Goal: Learn about a topic

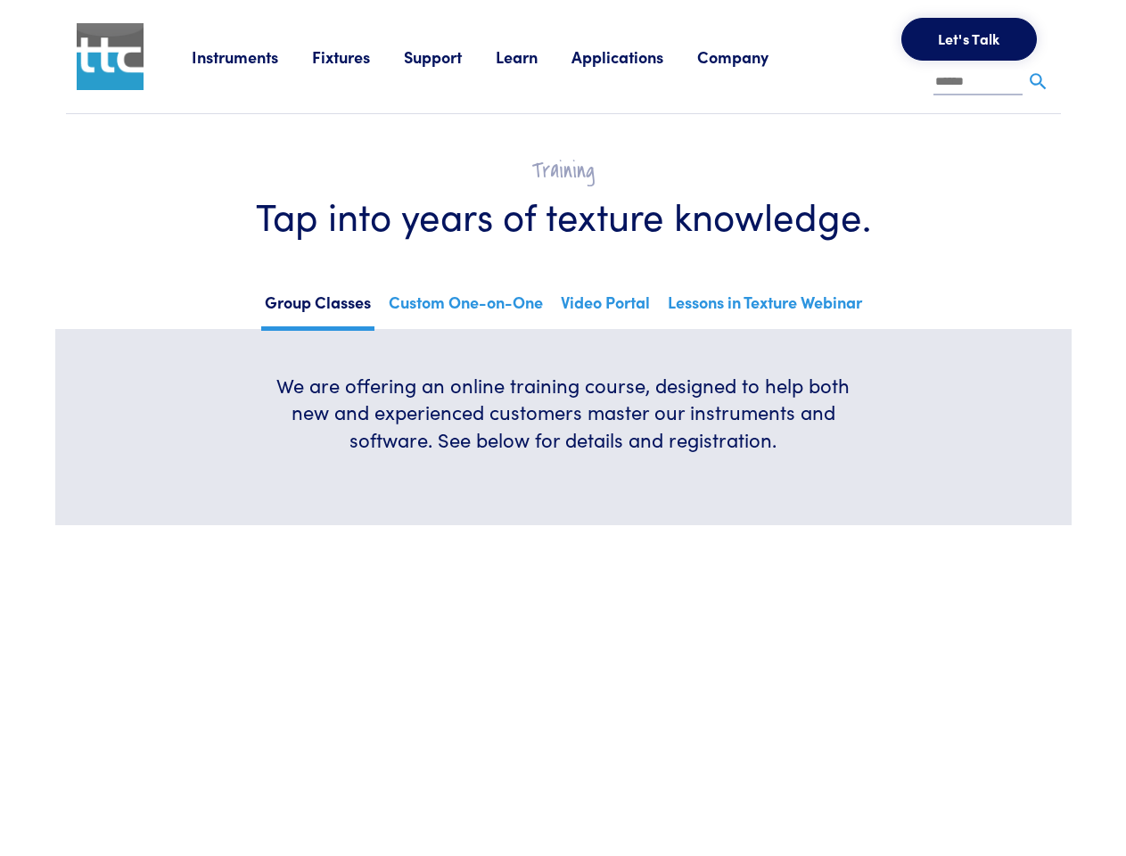
click at [563, 428] on h6 "We are offering an online training course, designed to help both new and experi…" at bounding box center [563, 413] width 599 height 82
click at [252, 56] on link "Instruments" at bounding box center [252, 56] width 120 height 22
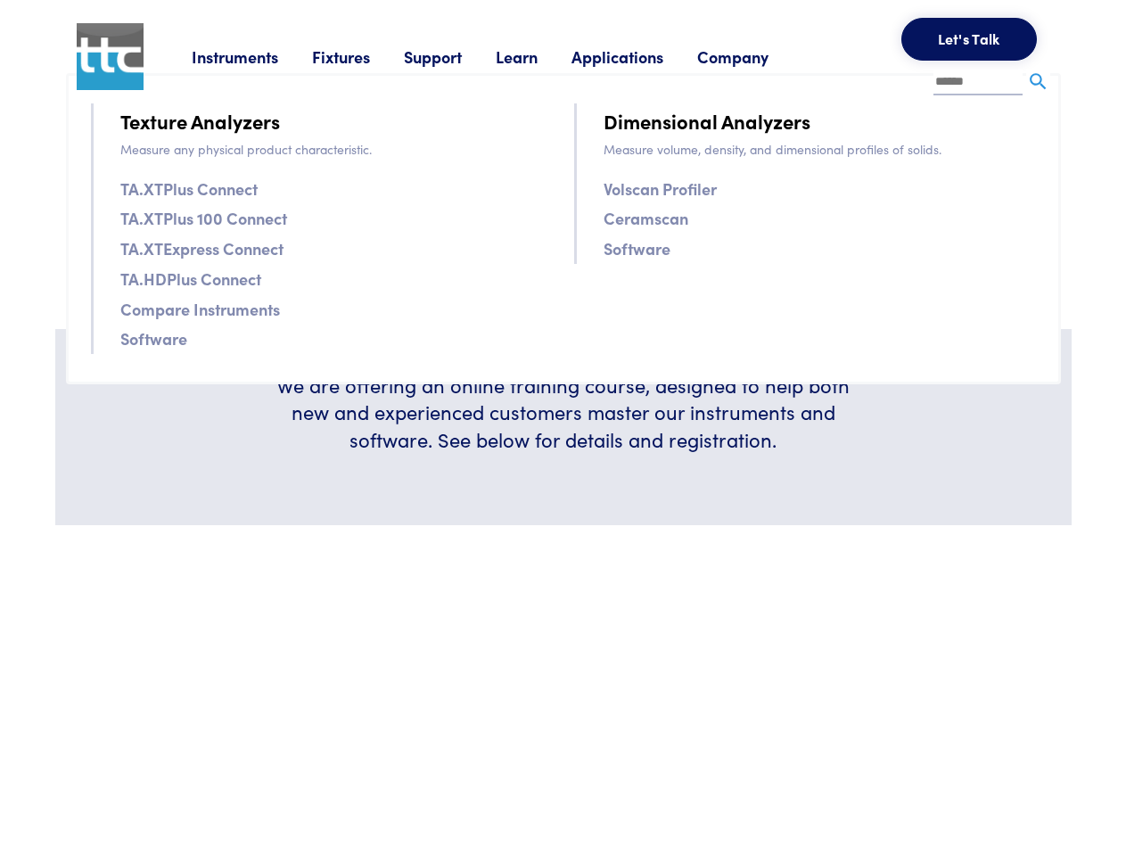
click at [360, 56] on link "Fixtures" at bounding box center [358, 56] width 92 height 22
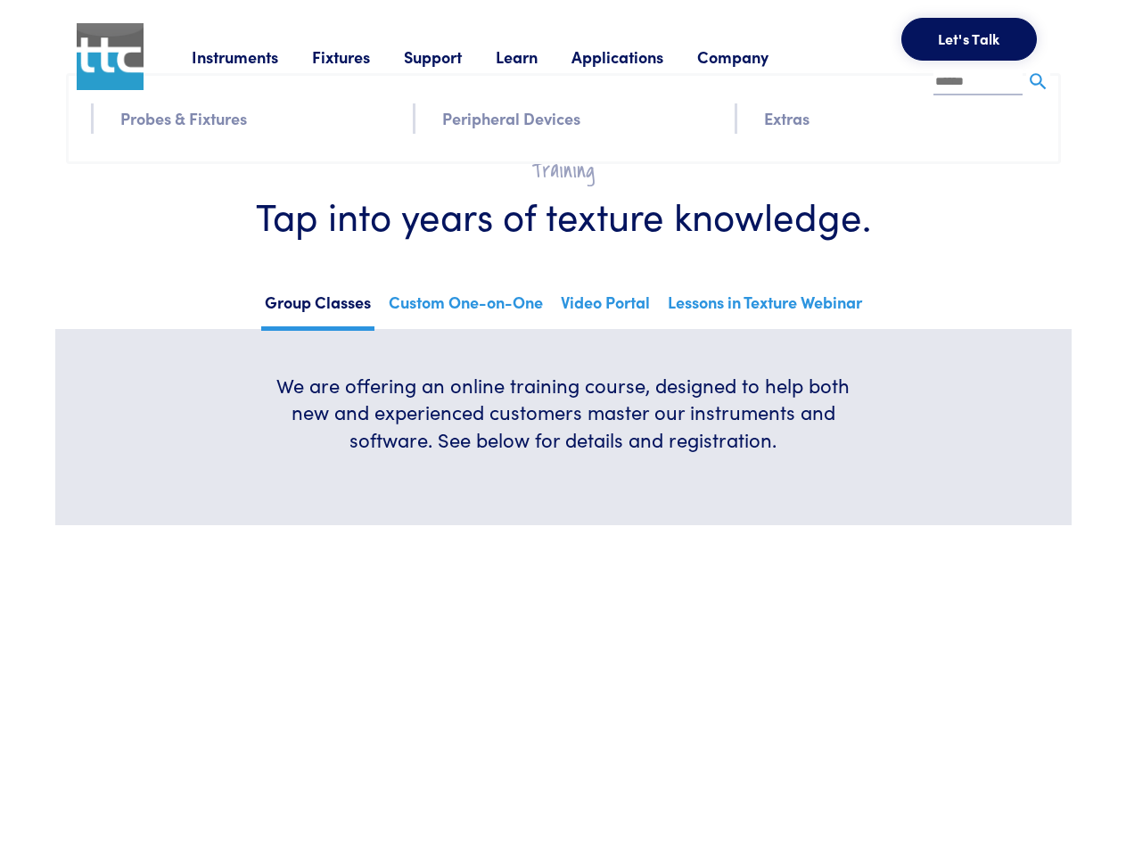
click at [453, 56] on link "Support" at bounding box center [450, 56] width 92 height 22
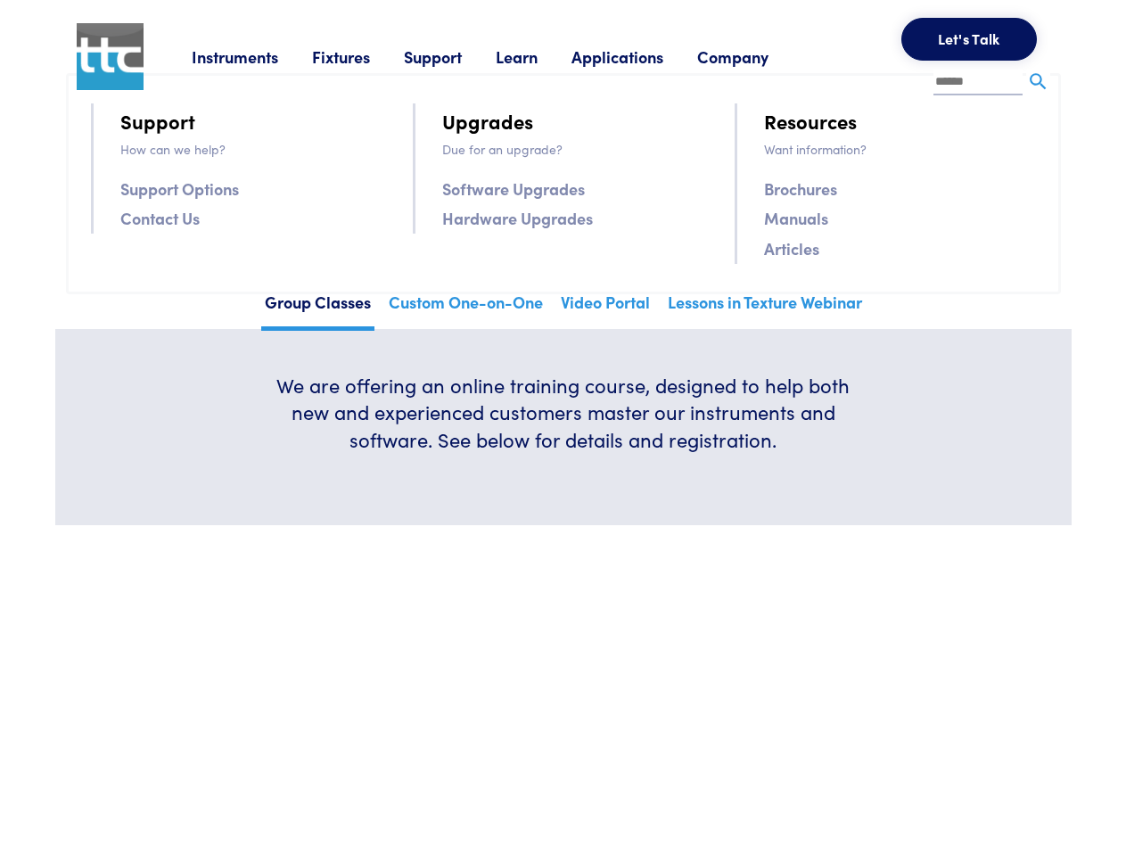
click at [539, 56] on link "Learn" at bounding box center [534, 56] width 76 height 22
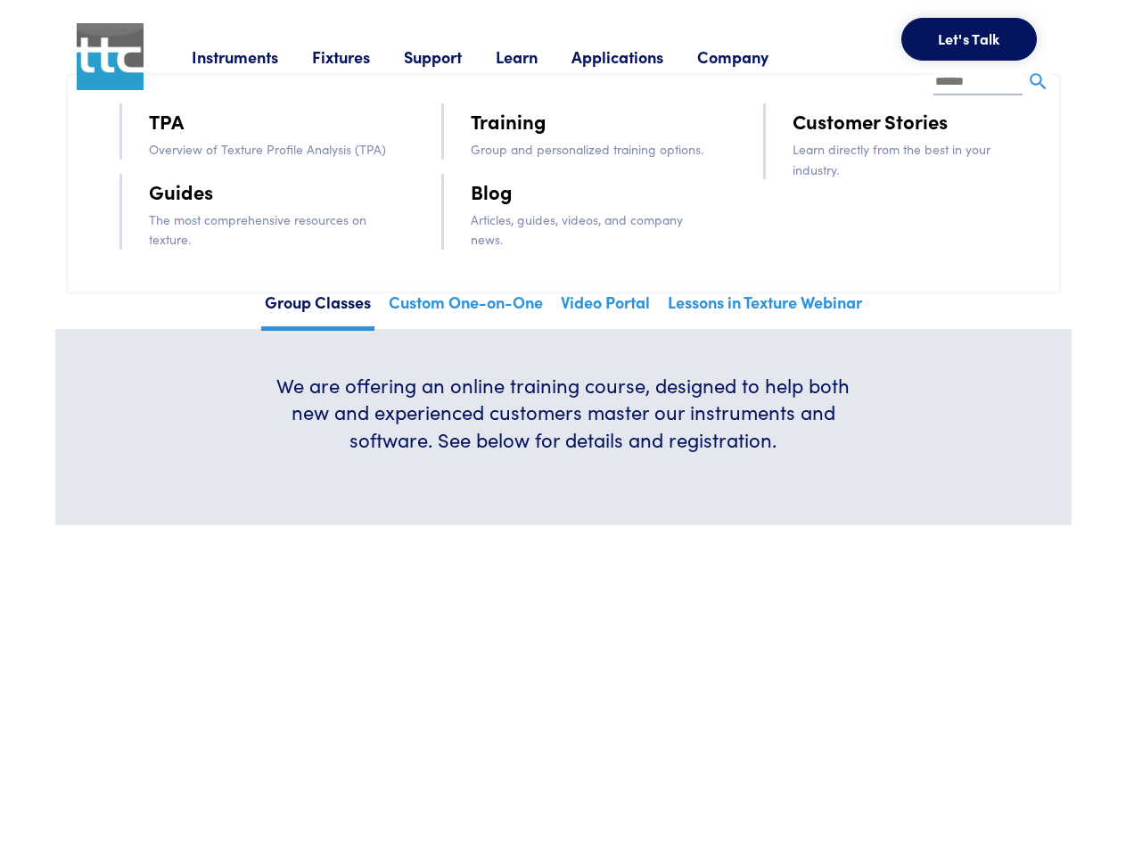
click at [641, 56] on link "Applications" at bounding box center [635, 56] width 126 height 22
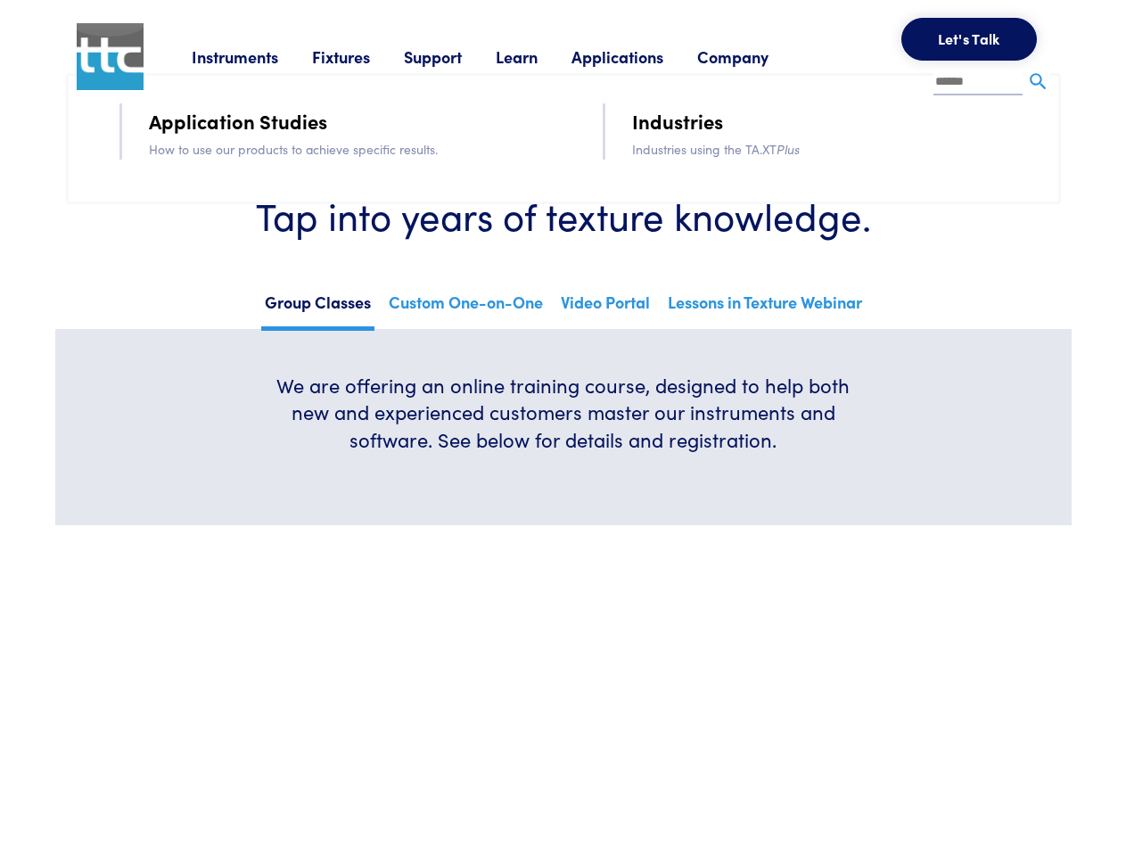
click at [756, 56] on link "Company" at bounding box center [749, 56] width 105 height 22
